Goal: Check status

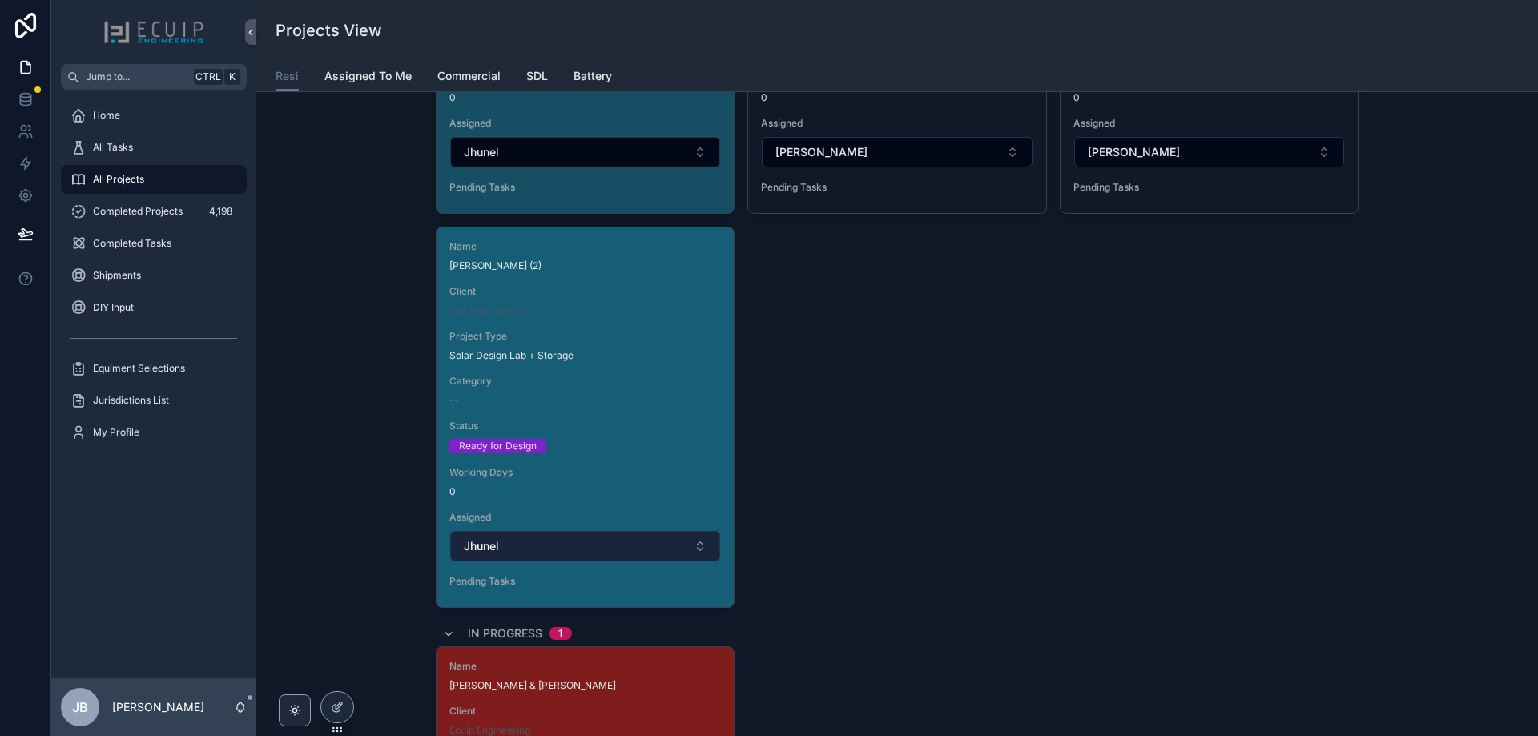
scroll to position [2483, 0]
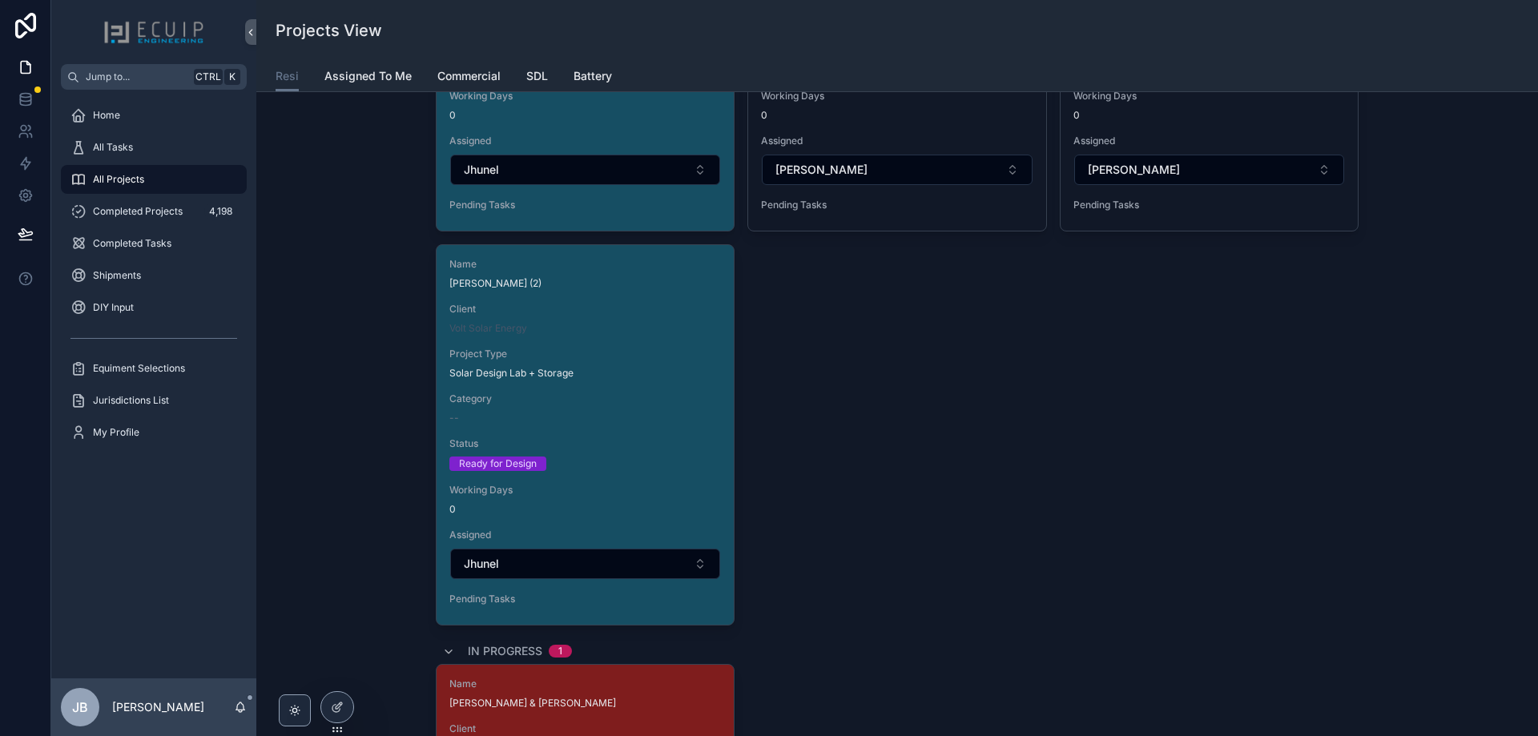
click at [903, 425] on div "Name [PERSON_NAME] Client Tied Solar Project Type Solar Category DIY/HOMEOWNER …" at bounding box center [897, 34] width 923 height 1182
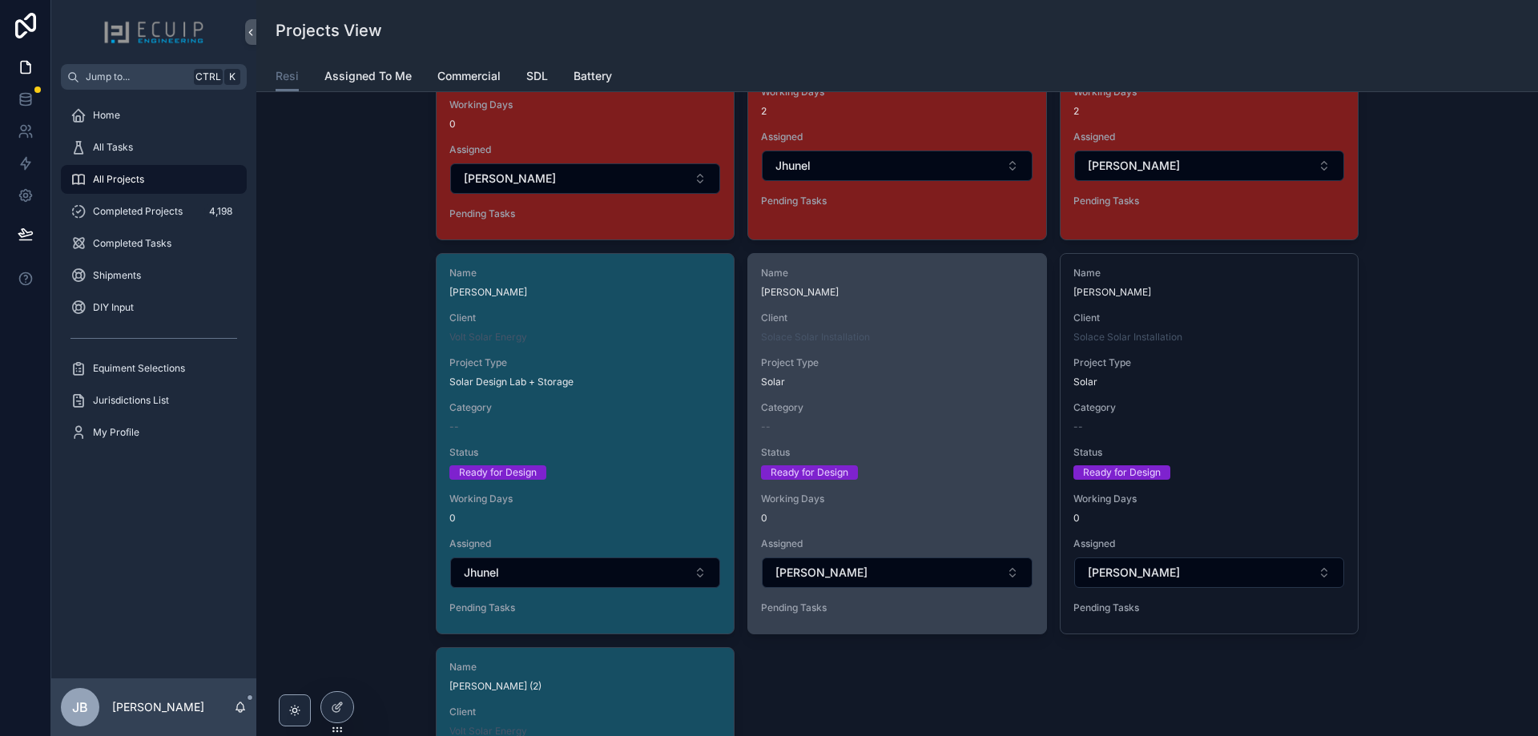
scroll to position [2002, 0]
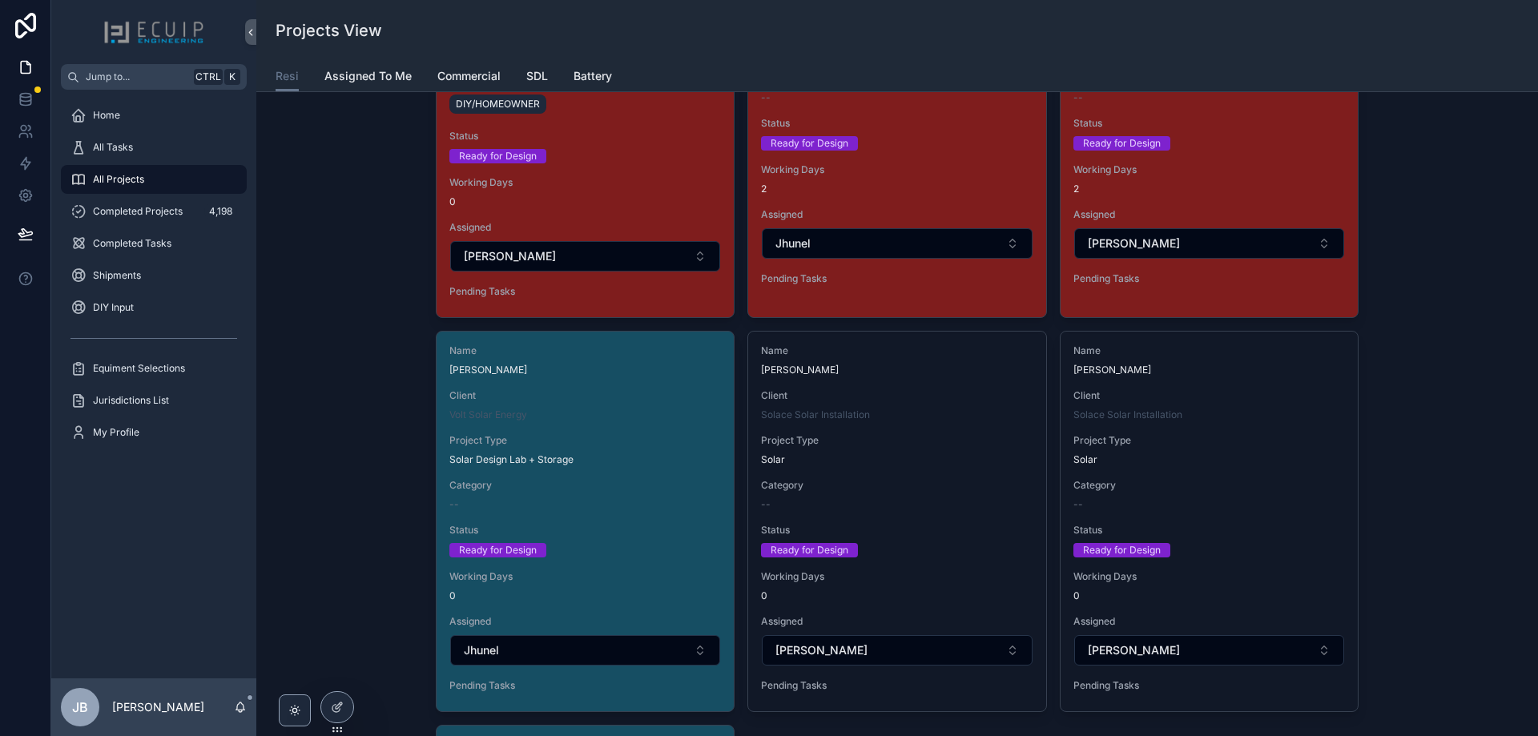
click at [1427, 491] on div "New Project Filter Client Filter Category Submitted 3 Name [PERSON_NAME] CHI Cl…" at bounding box center [897, 688] width 1256 height 5171
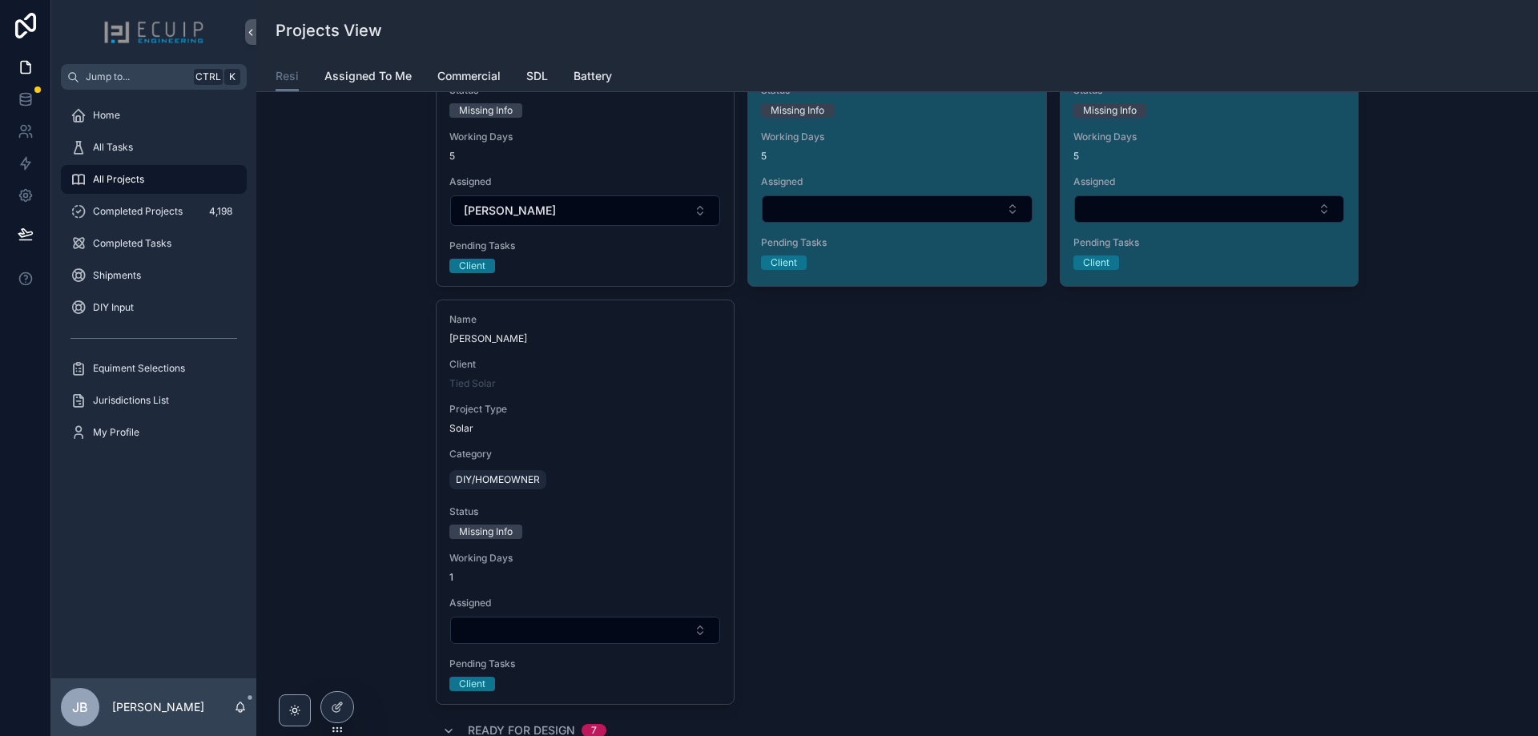
scroll to position [2025, 0]
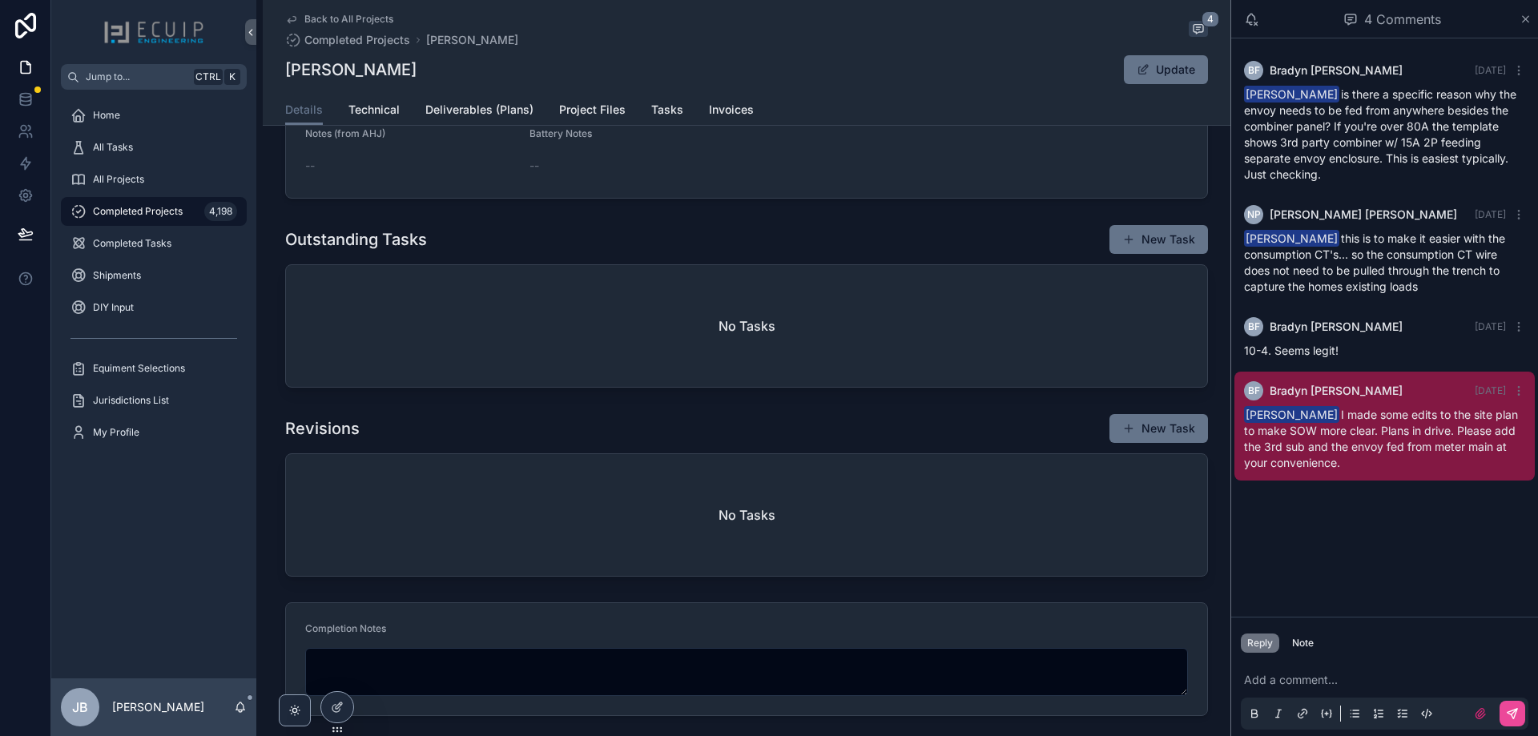
scroll to position [951, 0]
